Goal: Browse casually

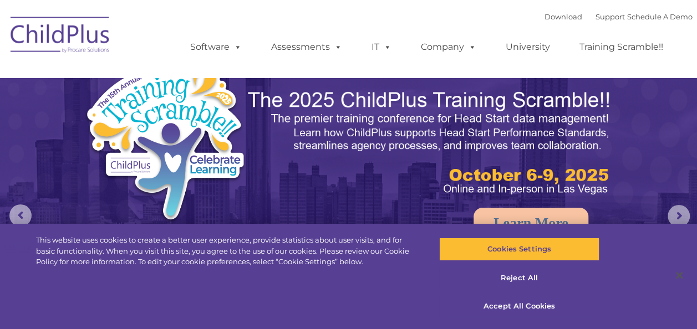
select select "MEDIUM"
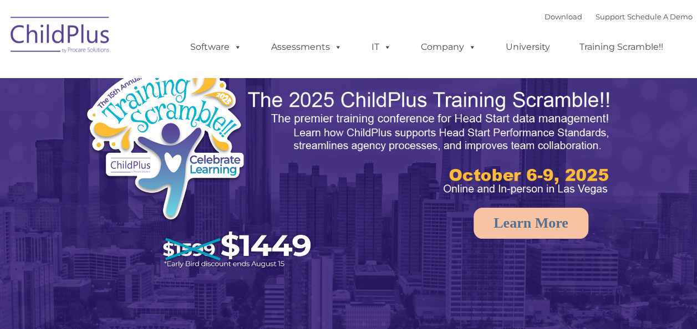
select select "MEDIUM"
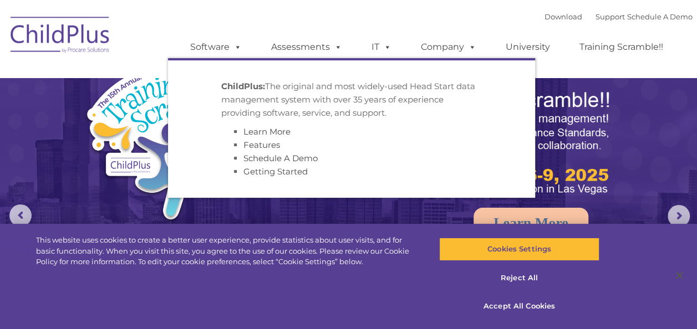
select select "MEDIUM"
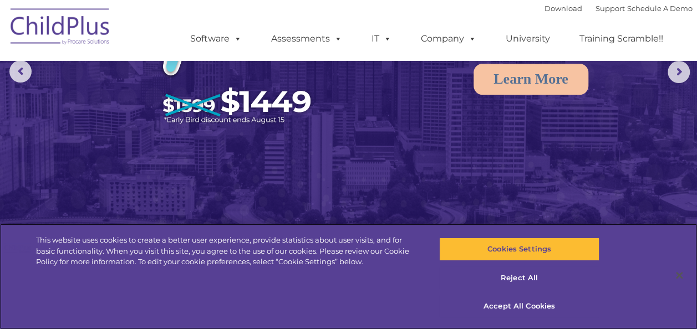
scroll to position [139, 0]
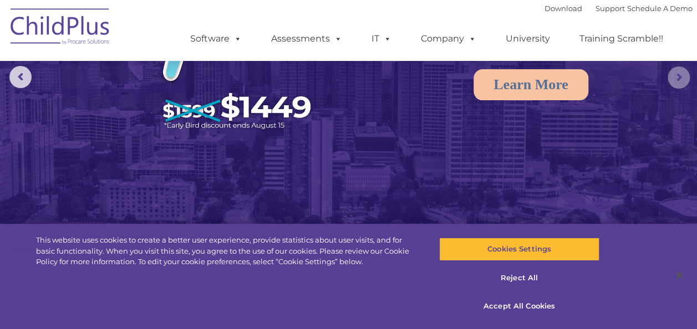
click at [679, 83] on rs-arrow at bounding box center [679, 78] width 22 height 22
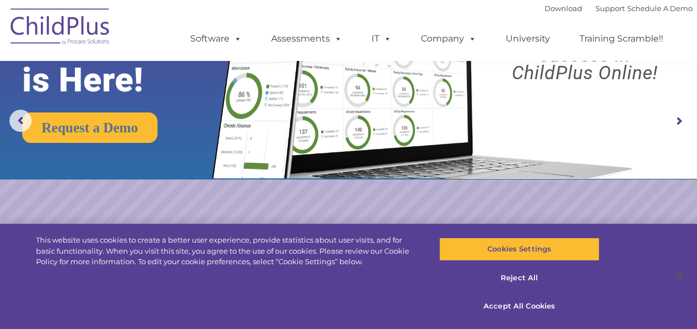
scroll to position [0, 0]
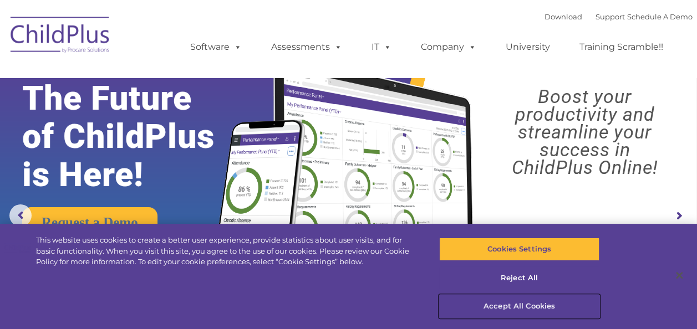
click at [523, 303] on button "Accept All Cookies" at bounding box center [519, 306] width 160 height 23
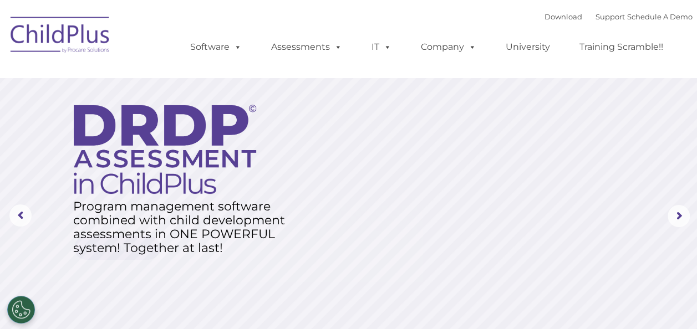
click at [81, 32] on img at bounding box center [60, 36] width 111 height 55
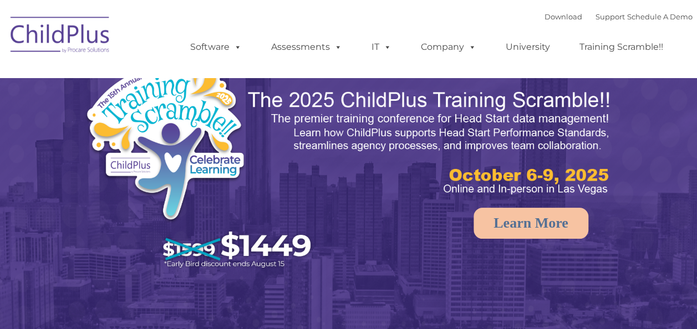
select select "MEDIUM"
